Goal: Information Seeking & Learning: Learn about a topic

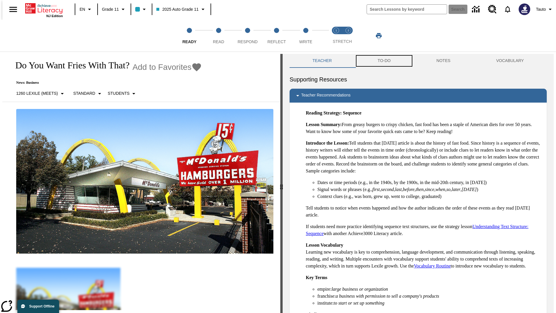
click at [384, 61] on button "TO-DO" at bounding box center [384, 61] width 59 height 14
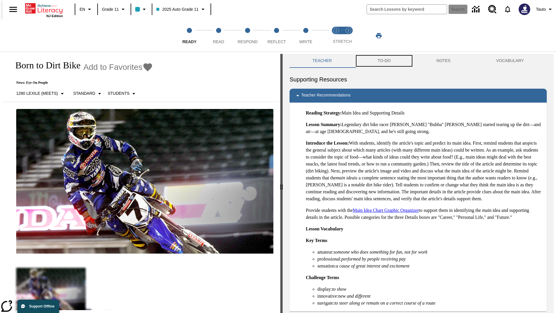
click at [384, 61] on button "TO-DO" at bounding box center [384, 61] width 59 height 14
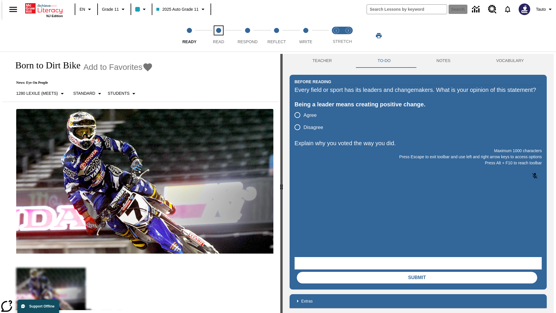
click at [219, 36] on span "Read" at bounding box center [218, 39] width 11 height 10
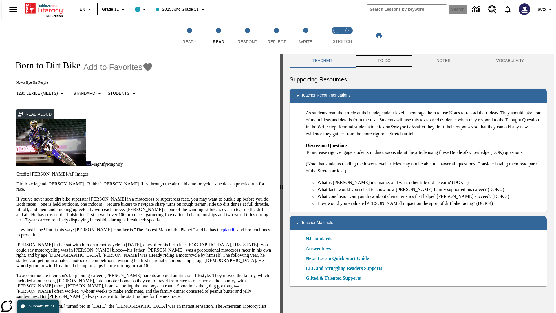
scroll to position [0, 0]
click at [384, 61] on button "TO-DO" at bounding box center [384, 61] width 59 height 14
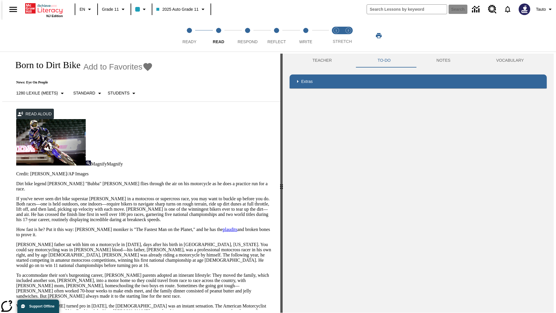
click at [16, 196] on p "If you've never seen dirt bike superstar James Stewart Jr. in a motocross or su…" at bounding box center [144, 209] width 257 height 26
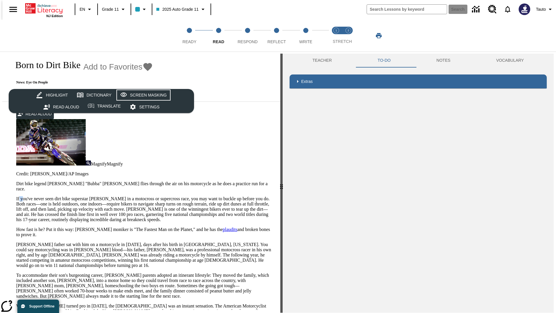
click at [143, 95] on div "Screen Masking" at bounding box center [148, 95] width 37 height 7
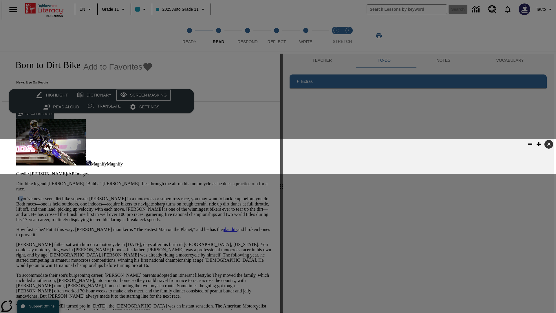
click at [143, 95] on div "Screen Masking" at bounding box center [148, 95] width 37 height 7
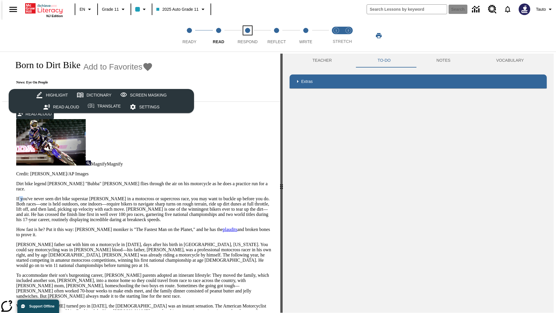
click at [248, 36] on span "Respond" at bounding box center [248, 39] width 20 height 10
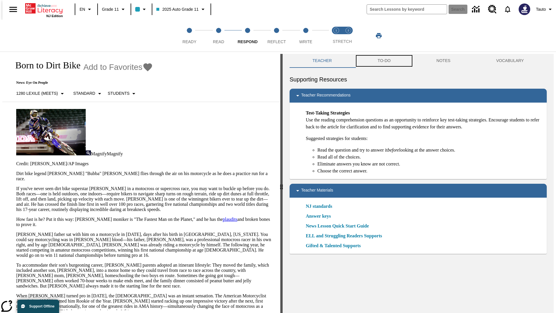
scroll to position [0, 0]
click at [384, 61] on button "TO-DO" at bounding box center [384, 61] width 59 height 14
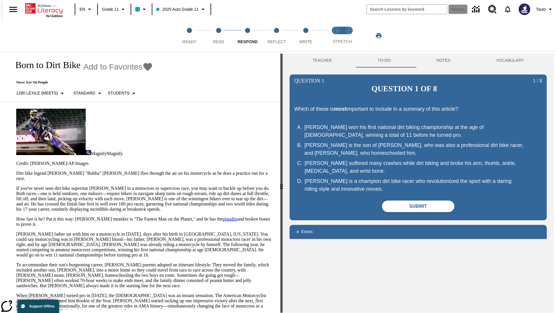
click at [16, 186] on p "If you've never seen dirt bike superstar James Stewart Jr. in a motocross or su…" at bounding box center [144, 199] width 257 height 26
click at [277, 36] on span "Reflect" at bounding box center [277, 39] width 19 height 10
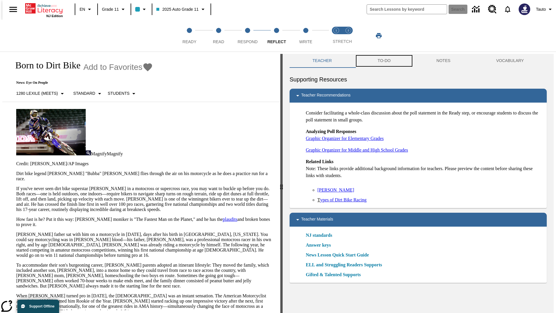
scroll to position [0, 0]
click at [384, 61] on button "TO-DO" at bounding box center [384, 61] width 59 height 14
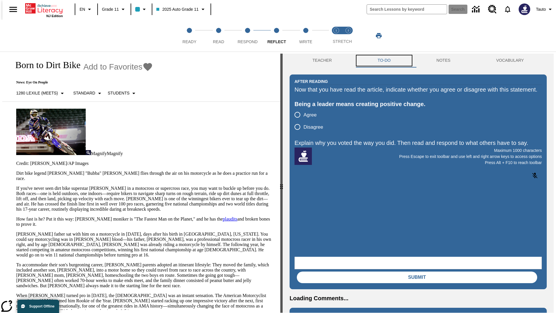
scroll to position [0, 0]
click at [16, 186] on p "If you've never seen dirt bike superstar James Stewart Jr. in a motocross or su…" at bounding box center [144, 199] width 257 height 26
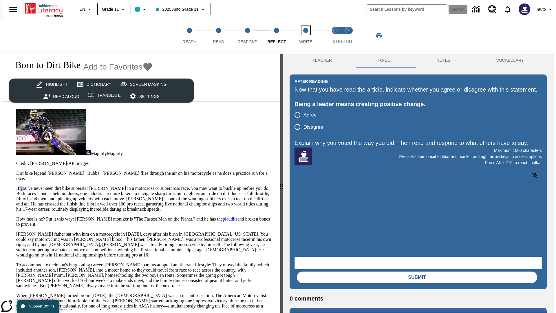
click at [306, 36] on span "Write" at bounding box center [305, 39] width 13 height 10
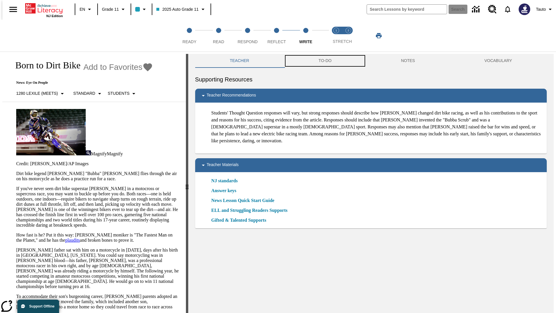
scroll to position [0, 0]
click at [325, 61] on button "TO-DO" at bounding box center [325, 61] width 83 height 14
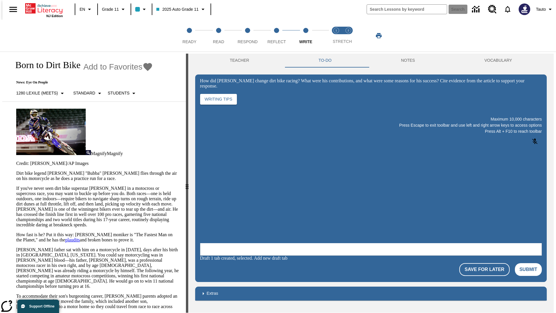
scroll to position [0, 0]
click at [16, 186] on p "If you've never seen dirt bike superstar James Stewart Jr. in a motocross or su…" at bounding box center [97, 207] width 163 height 42
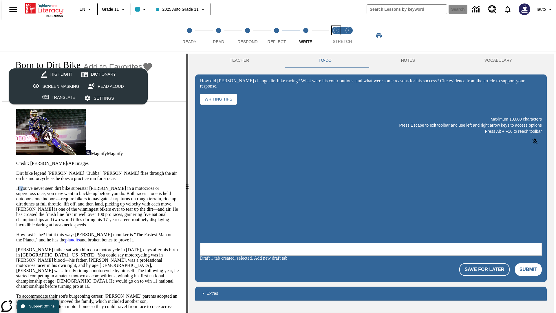
click at [337, 36] on span "Stretch Read step 1 of 2" at bounding box center [337, 39] width 8 height 10
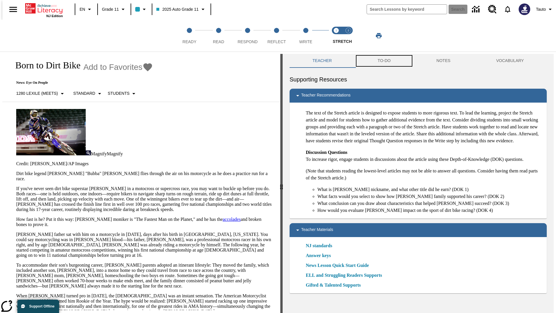
scroll to position [0, 0]
click at [384, 61] on button "TO-DO" at bounding box center [384, 61] width 59 height 14
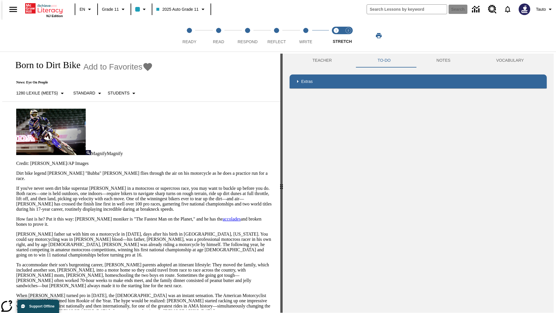
click at [16, 186] on p "If you've never seen dirt bike superstar James Stewart Jr. in a motocross or su…" at bounding box center [144, 199] width 257 height 26
